Goal: Task Accomplishment & Management: Manage account settings

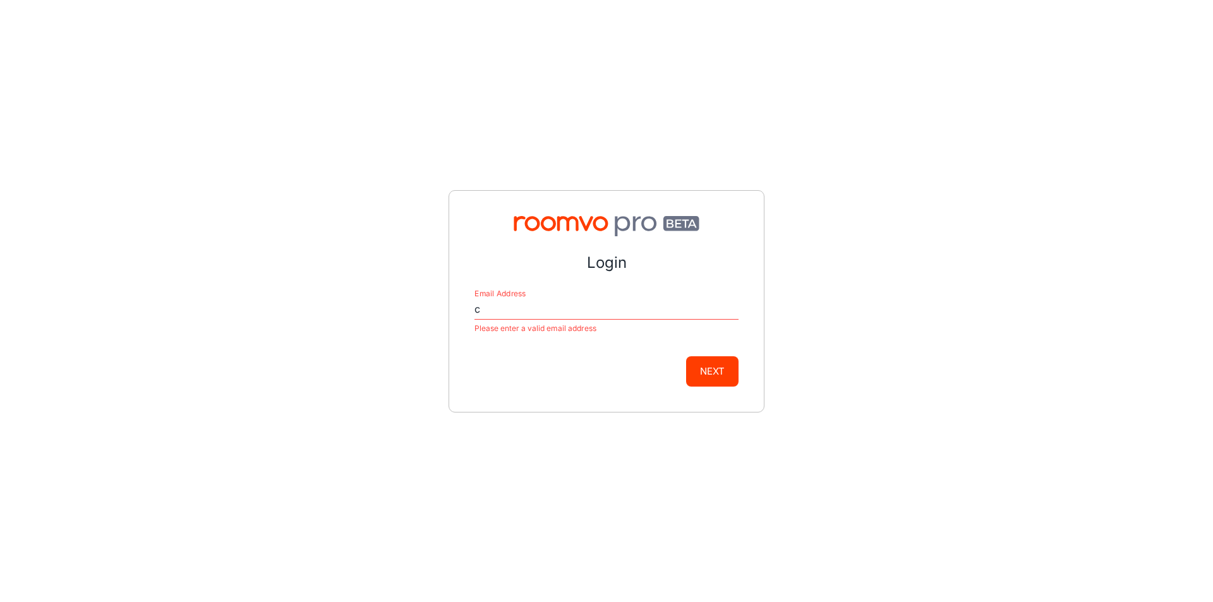
drag, startPoint x: 1136, startPoint y: 396, endPoint x: 1081, endPoint y: 365, distance: 63.7
click at [1136, 396] on div "Login Email Address c Please enter a valid email address Next" at bounding box center [606, 301] width 1213 height 602
click at [513, 304] on input "c" at bounding box center [607, 310] width 264 height 20
type input "[EMAIL_ADDRESS][DOMAIN_NAME]"
click at [728, 364] on button "Next" at bounding box center [712, 371] width 52 height 30
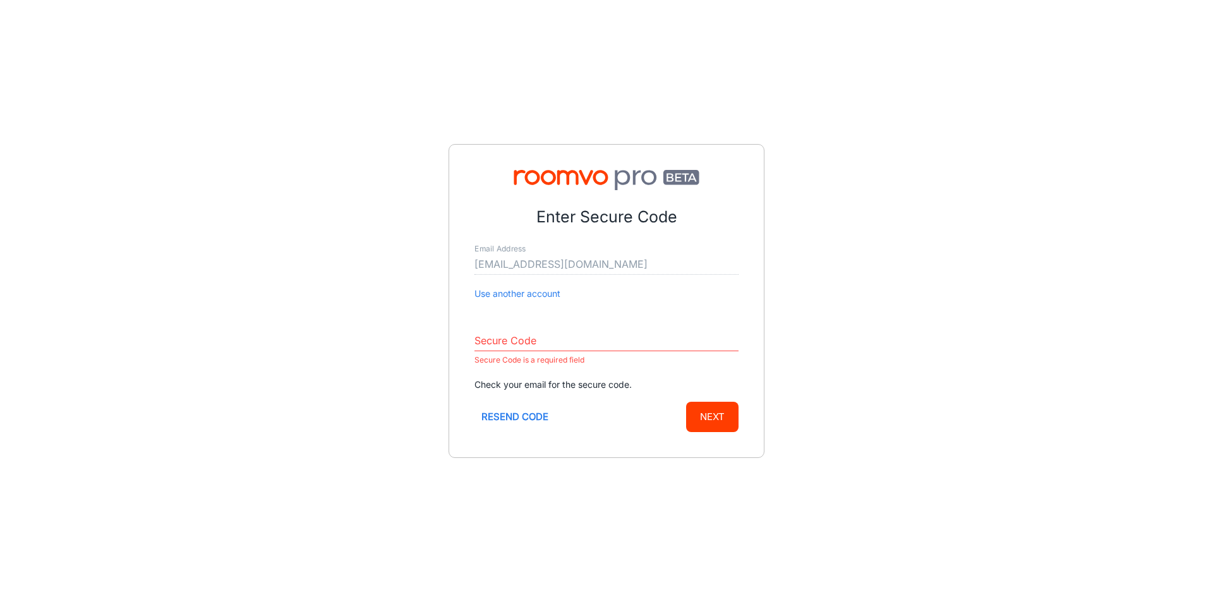
drag, startPoint x: 28, startPoint y: 180, endPoint x: 111, endPoint y: 180, distance: 82.8
click at [28, 180] on div "Enter Secure Code Email Address [EMAIL_ADDRESS][DOMAIN_NAME] Use another accoun…" at bounding box center [606, 301] width 1213 height 602
click at [530, 337] on input "Secure Code" at bounding box center [607, 341] width 264 height 20
drag, startPoint x: 530, startPoint y: 337, endPoint x: 499, endPoint y: 339, distance: 31.1
drag, startPoint x: 499, startPoint y: 339, endPoint x: 212, endPoint y: 333, distance: 286.3
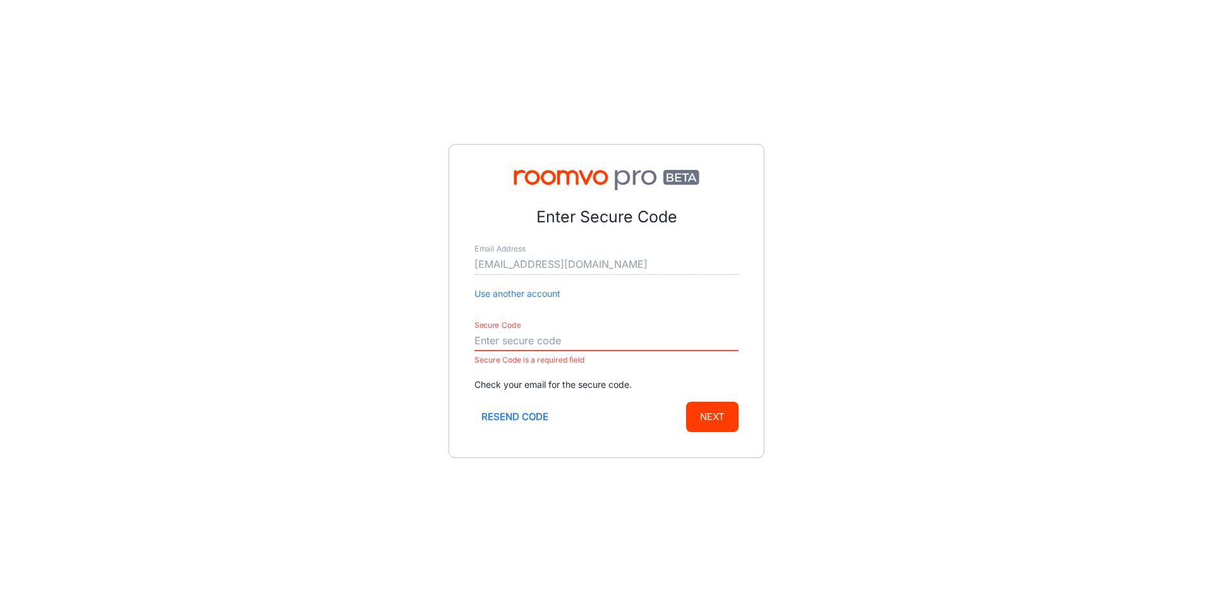
click at [212, 333] on div "Enter Secure Code Email Address [EMAIL_ADDRESS][DOMAIN_NAME] Use another accoun…" at bounding box center [606, 301] width 1213 height 602
click at [535, 344] on input "Secure Code" at bounding box center [607, 341] width 264 height 20
paste input "721331"
type input "721331"
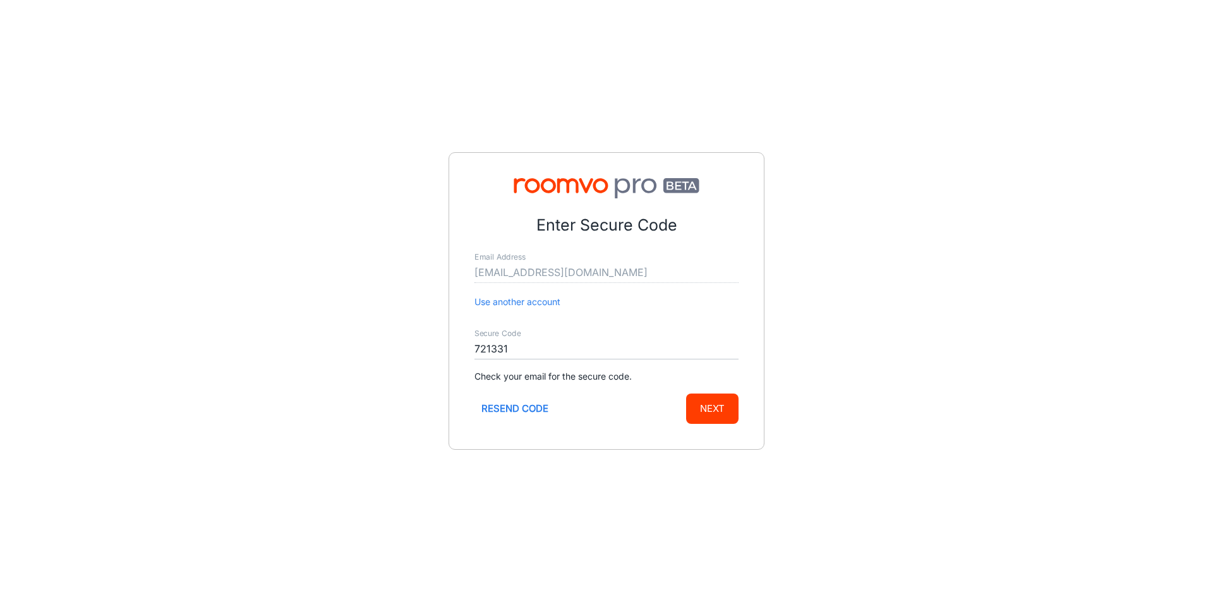
click at [654, 302] on form "Enter Secure Code Email Address [EMAIL_ADDRESS][DOMAIN_NAME] Use another accoun…" at bounding box center [607, 319] width 264 height 210
click at [715, 401] on button "Next" at bounding box center [712, 409] width 52 height 30
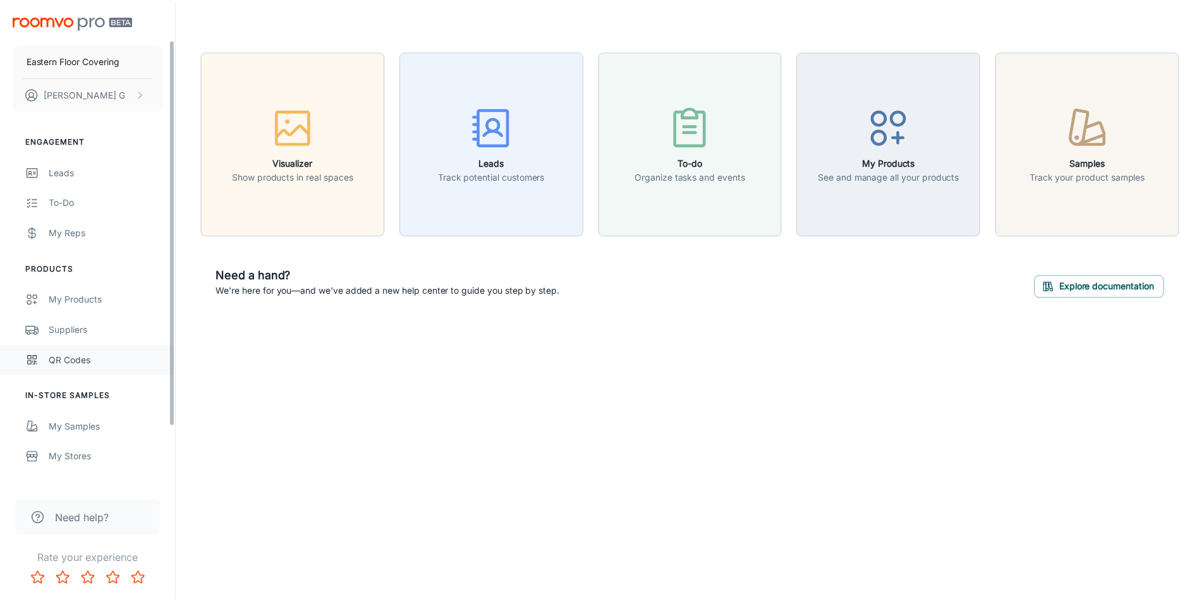
scroll to position [121, 0]
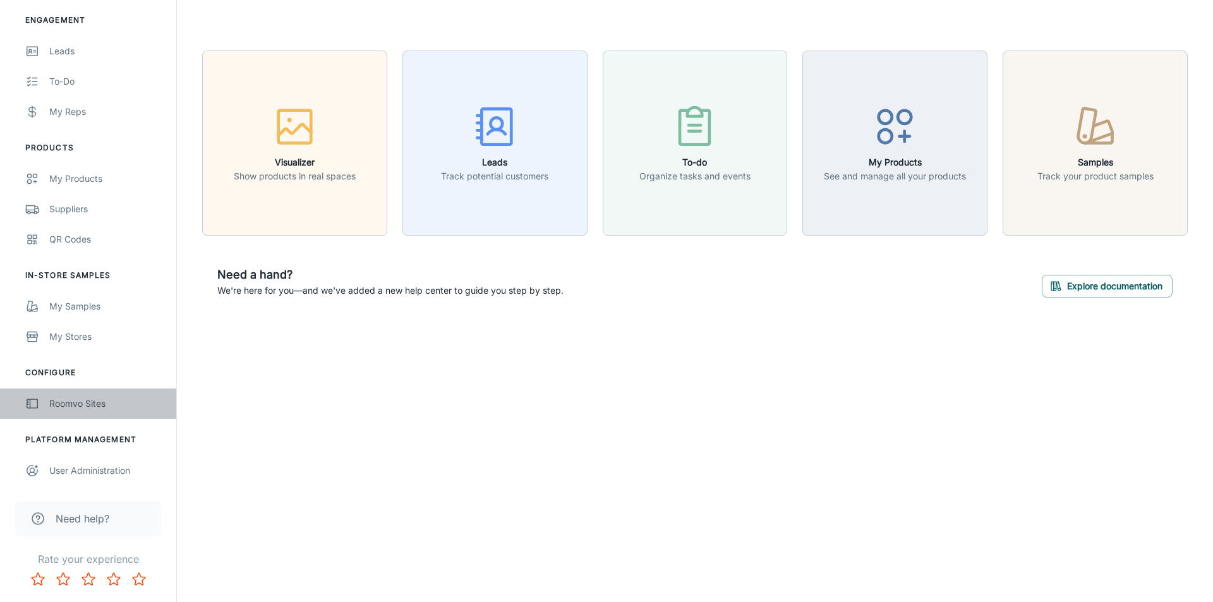
click at [75, 405] on div "Roomvo Sites" at bounding box center [106, 404] width 114 height 14
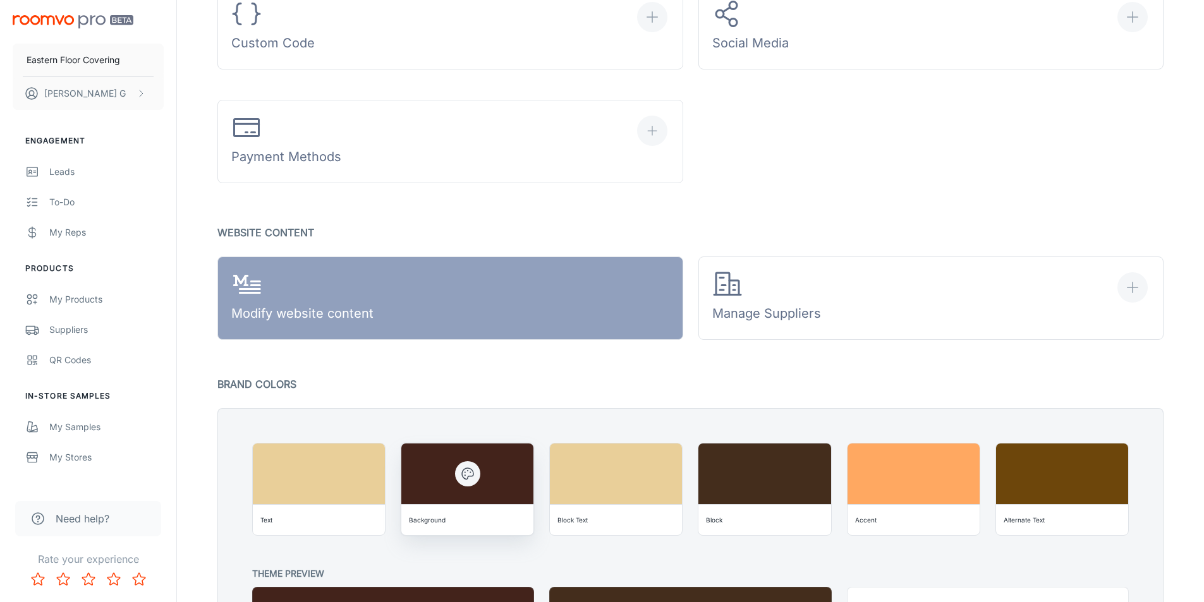
scroll to position [695, 0]
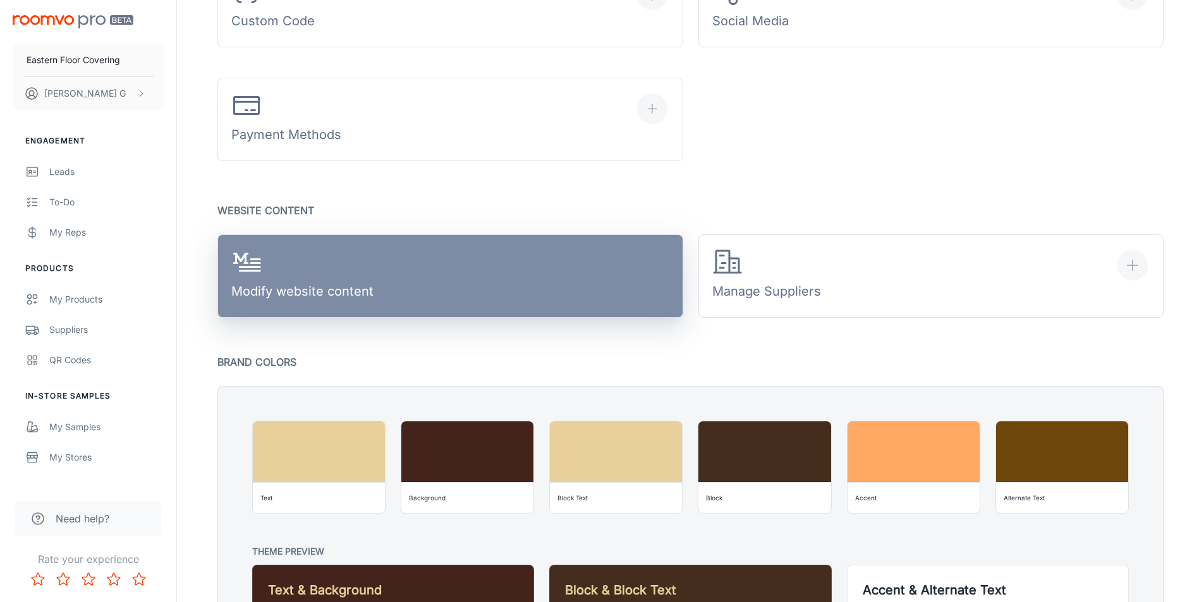
click at [366, 299] on div "Modify website content" at bounding box center [302, 276] width 142 height 59
